Goal: Task Accomplishment & Management: Manage account settings

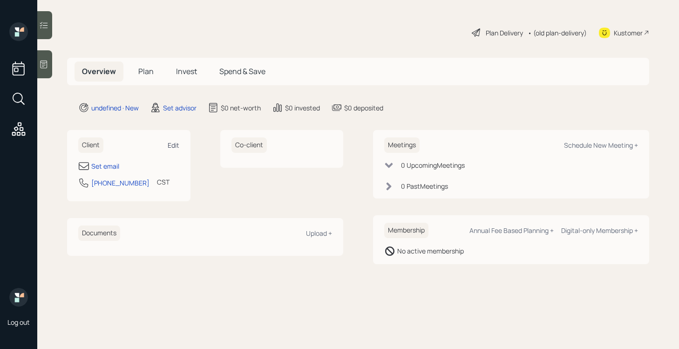
click at [173, 147] on div "Edit" at bounding box center [174, 145] width 12 height 9
select select "America/[GEOGRAPHIC_DATA]"
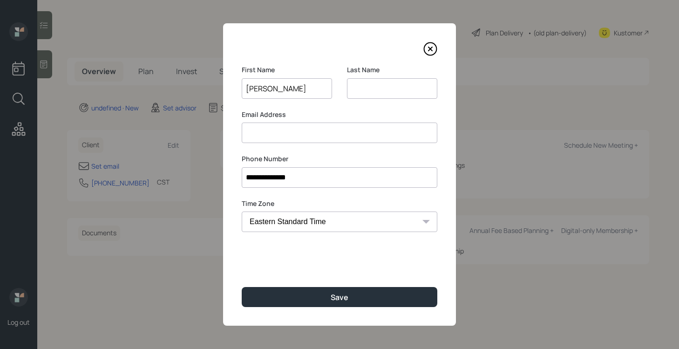
type input "[PERSON_NAME]"
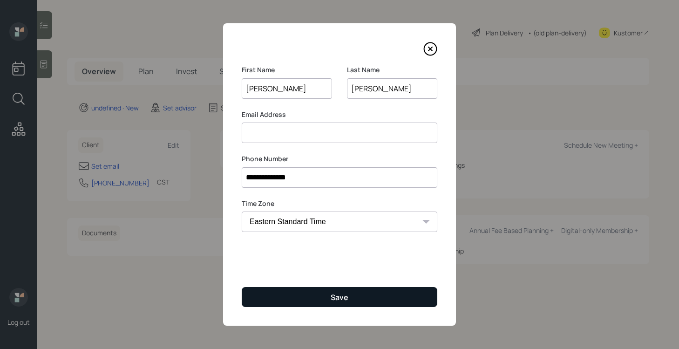
type input "[PERSON_NAME]"
click at [279, 292] on button "Save" at bounding box center [340, 297] width 196 height 20
